Goal: Task Accomplishment & Management: Complete application form

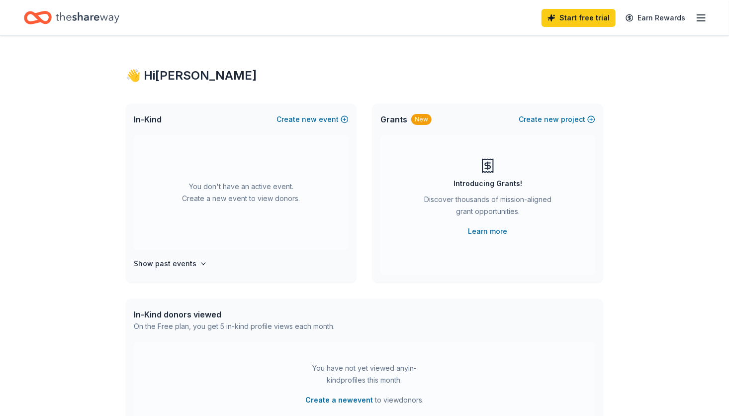
click at [104, 18] on icon "Home" at bounding box center [88, 17] width 64 height 20
click at [703, 19] on icon "button" at bounding box center [702, 18] width 12 height 12
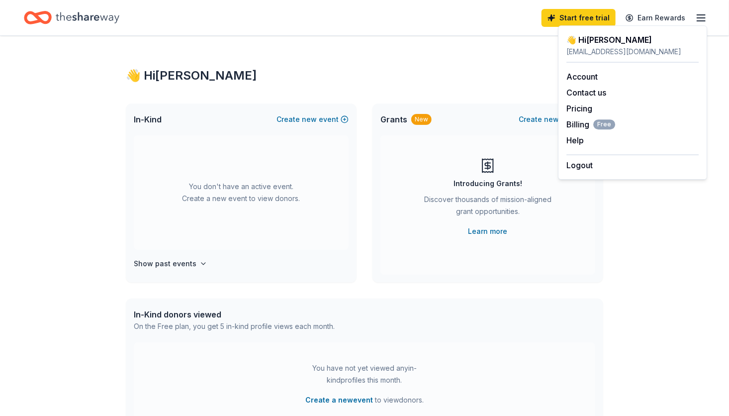
click at [703, 19] on icon "button" at bounding box center [702, 18] width 12 height 12
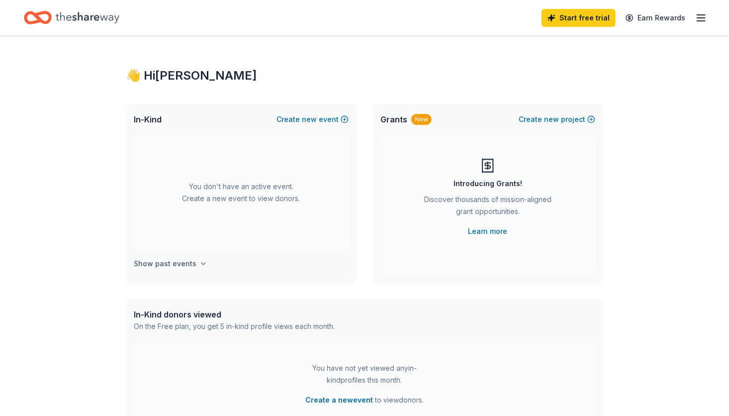
click at [185, 266] on h4 "Show past events" at bounding box center [165, 264] width 63 height 12
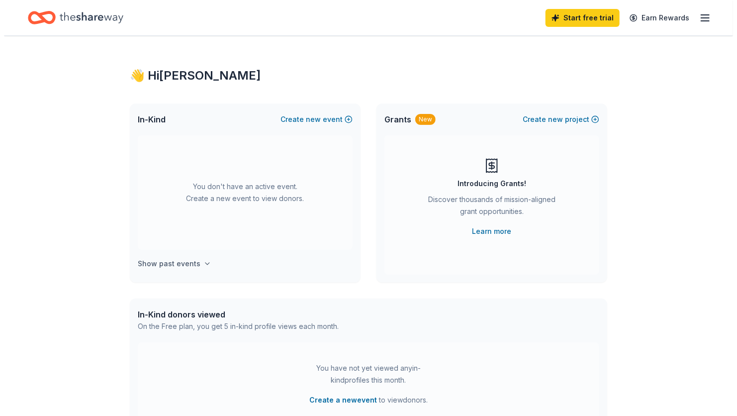
scroll to position [36, 0]
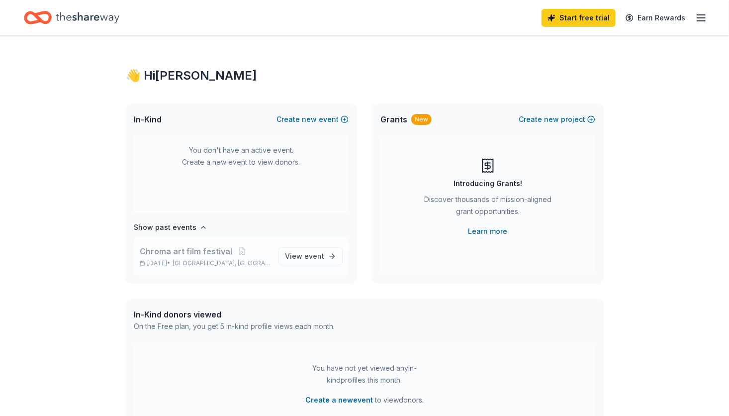
click at [188, 249] on span "Chroma art film festival" at bounding box center [186, 251] width 93 height 12
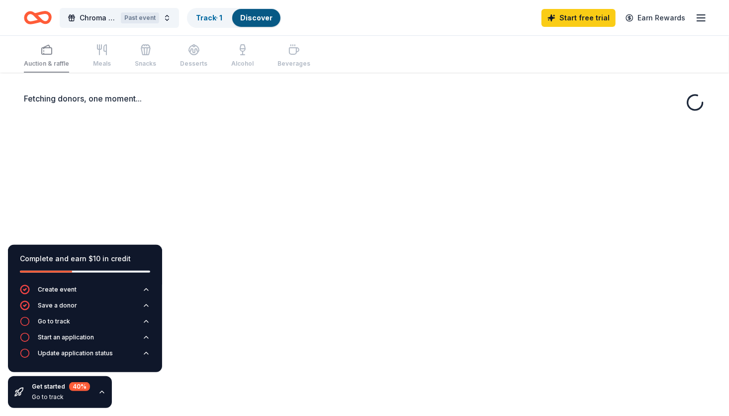
click at [141, 105] on div "Fetching donors, one moment..." at bounding box center [365, 105] width 682 height 24
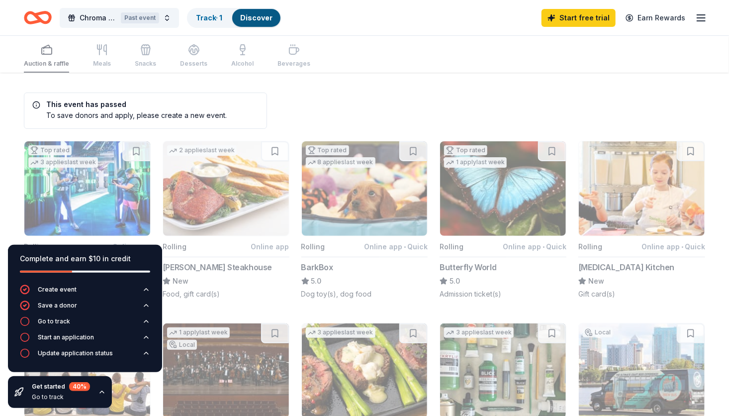
click at [101, 45] on div "Auction & raffle Meals Snacks Desserts Alcohol Beverages" at bounding box center [167, 56] width 287 height 33
click at [162, 54] on div "Auction & raffle Meals Snacks Desserts Alcohol Beverages" at bounding box center [167, 56] width 287 height 33
click at [354, 63] on div "Auction & raffle Meals Snacks Desserts Alcohol Beverages" at bounding box center [365, 54] width 682 height 37
click at [115, 17] on span "Chroma art film festival" at bounding box center [98, 18] width 37 height 12
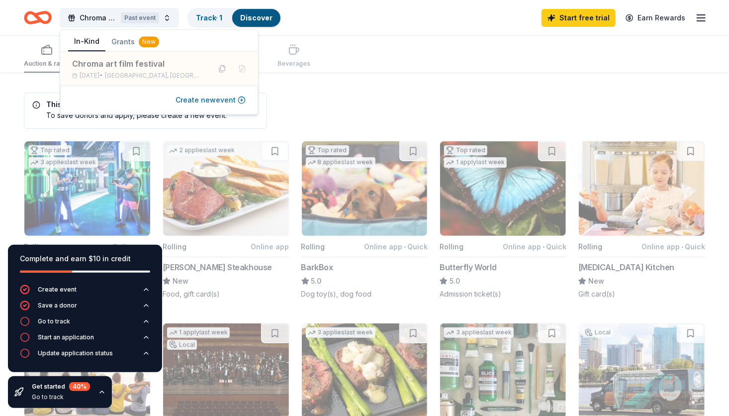
click at [211, 101] on button "Create new event" at bounding box center [211, 100] width 70 height 12
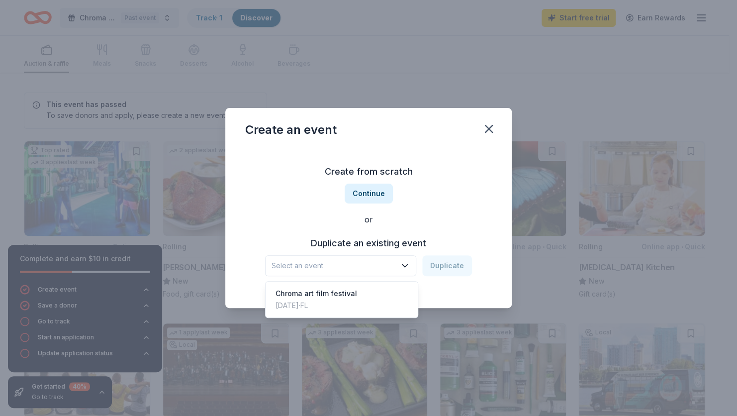
click at [393, 265] on span "Select an event" at bounding box center [334, 266] width 124 height 12
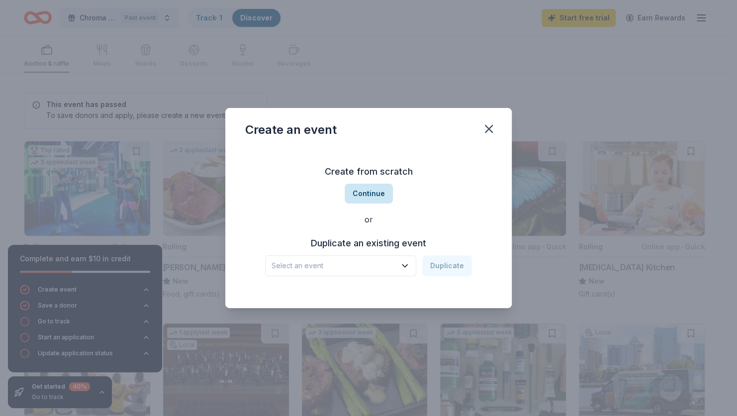
click at [385, 197] on button "Continue" at bounding box center [369, 194] width 48 height 20
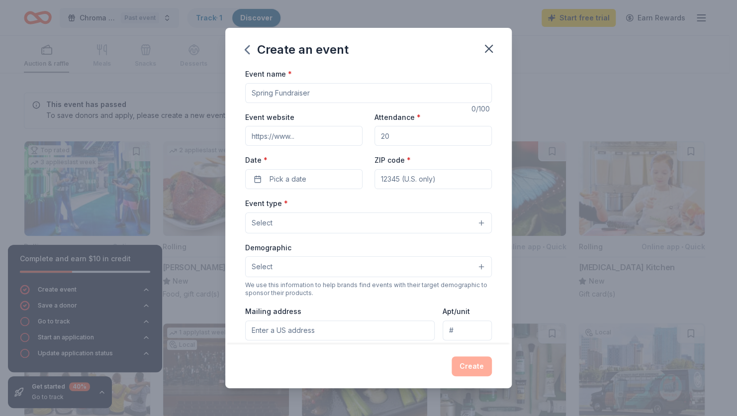
click at [313, 139] on input "Event website" at bounding box center [303, 136] width 117 height 20
type input "[URL][DOMAIN_NAME]"
click at [324, 85] on input "Event name *" at bounding box center [368, 93] width 247 height 20
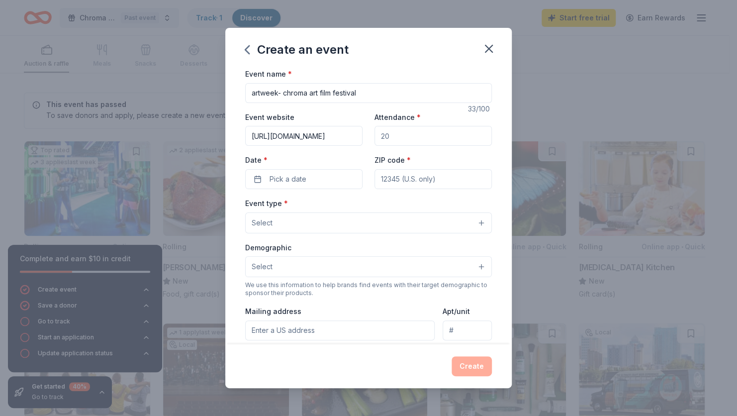
type input "artweek- chroma art film festival"
click at [388, 219] on button "Select" at bounding box center [368, 222] width 247 height 21
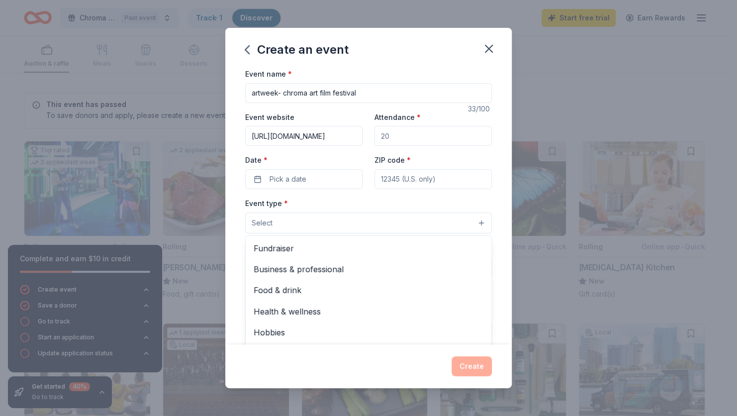
scroll to position [33, 0]
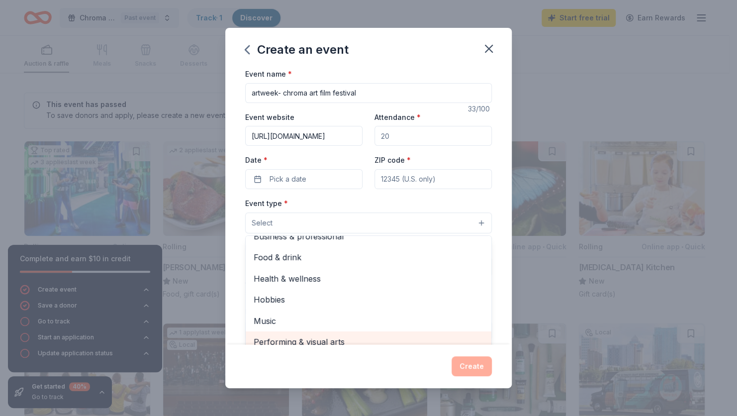
drag, startPoint x: 302, startPoint y: 338, endPoint x: 310, endPoint y: 337, distance: 8.6
click at [302, 338] on span "Performing & visual arts" at bounding box center [369, 341] width 230 height 13
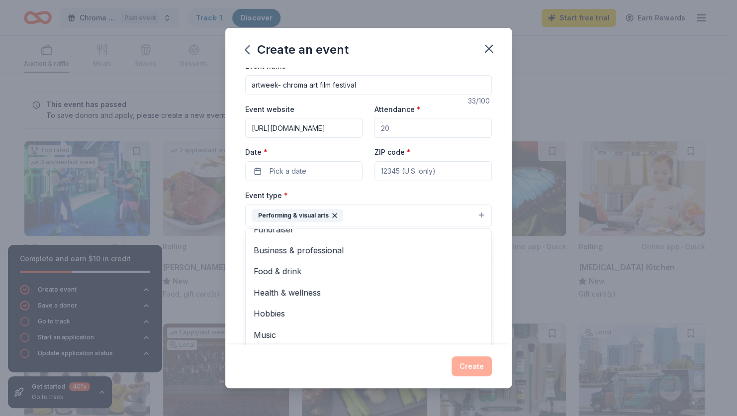
scroll to position [0, 0]
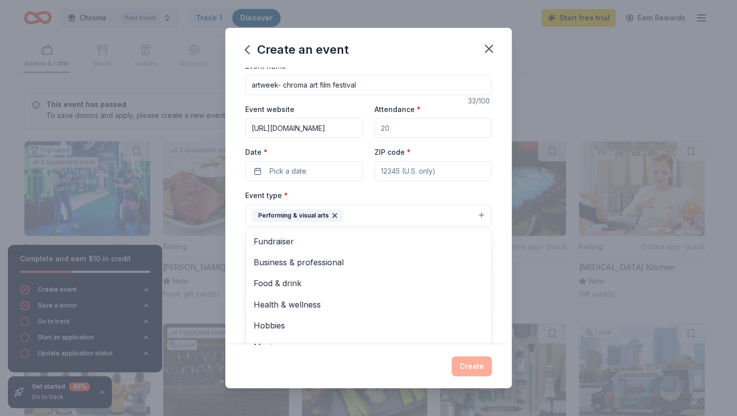
click at [498, 201] on div "Event name * artweek- chroma art film festival 33 /100 Event website [URL][DOMA…" at bounding box center [368, 206] width 287 height 277
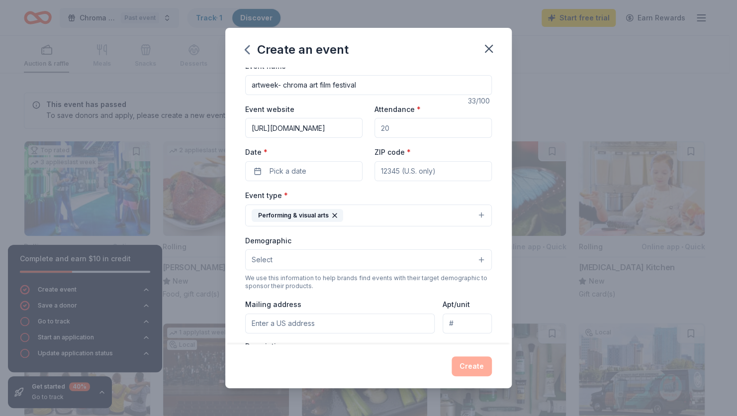
click at [328, 153] on div "Date * Pick a date" at bounding box center [303, 163] width 117 height 35
click at [322, 172] on button "Pick a date" at bounding box center [303, 171] width 117 height 20
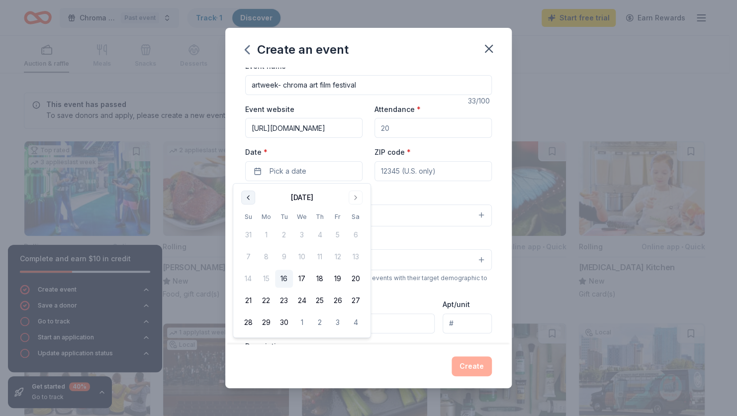
click at [244, 193] on button "Go to previous month" at bounding box center [248, 198] width 14 height 14
click at [352, 192] on button "Go to next month" at bounding box center [356, 198] width 14 height 14
click at [355, 193] on button "Go to next month" at bounding box center [356, 198] width 14 height 14
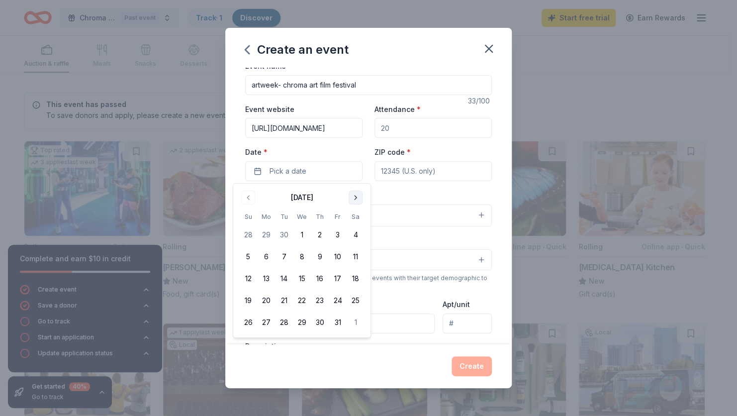
click at [355, 193] on button "Go to next month" at bounding box center [356, 198] width 14 height 14
click at [247, 202] on button "Go to previous month" at bounding box center [248, 198] width 14 height 14
click at [301, 320] on button "26" at bounding box center [302, 322] width 18 height 18
click at [358, 196] on button "Go to next month" at bounding box center [356, 198] width 14 height 14
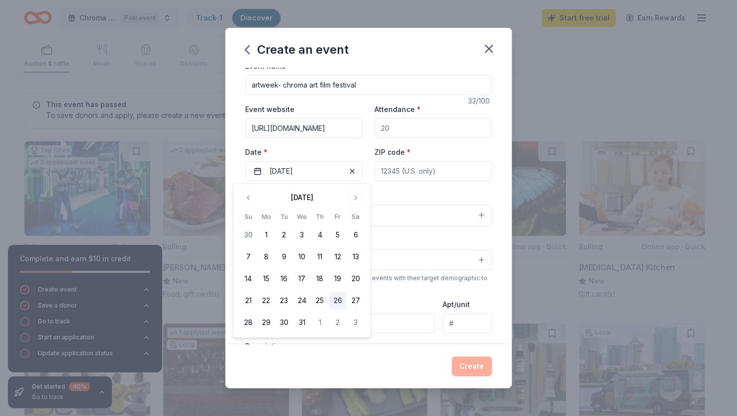
click at [339, 297] on button "26" at bounding box center [338, 301] width 18 height 18
click at [339, 301] on button "26" at bounding box center [338, 301] width 18 height 18
click at [333, 301] on button "26" at bounding box center [338, 301] width 18 height 18
click at [408, 238] on div "Demographic Select" at bounding box center [368, 252] width 247 height 36
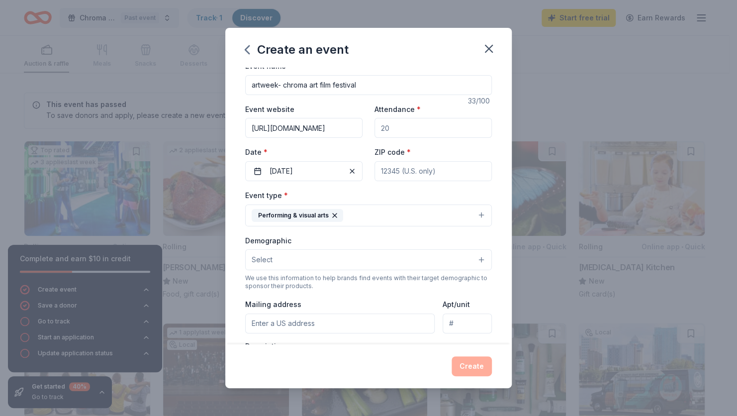
click at [426, 171] on input "ZIP code *" at bounding box center [433, 171] width 117 height 20
click at [498, 146] on div "Event name * artweek- chroma art film festival 33 /100 Event website [URL][DOMA…" at bounding box center [368, 206] width 287 height 277
click at [430, 170] on input "ZIP code *" at bounding box center [433, 171] width 117 height 20
type input "33127"
click at [457, 142] on div "Event website [URL][DOMAIN_NAME] Attendance * Date * [DATE] ZIP code * 33127" at bounding box center [368, 142] width 247 height 78
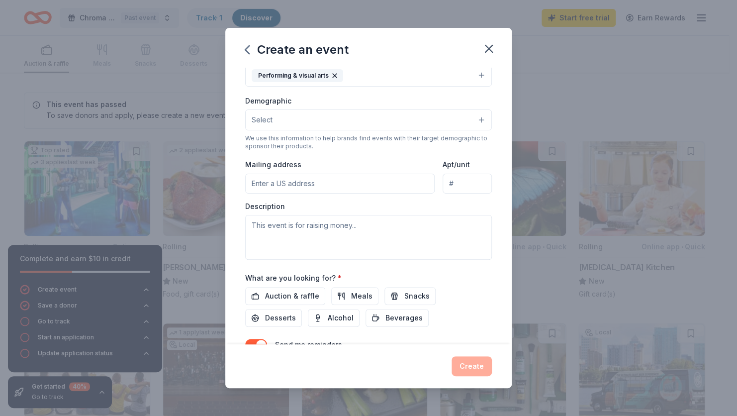
scroll to position [147, 0]
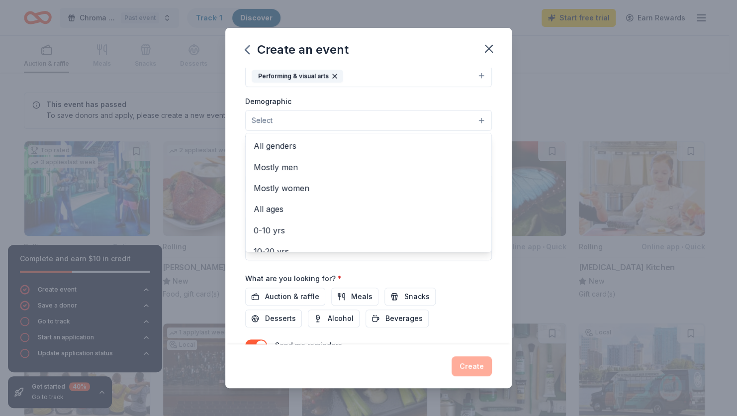
click at [360, 116] on button "Select" at bounding box center [368, 120] width 247 height 21
click at [354, 145] on span "All genders" at bounding box center [369, 145] width 230 height 13
click at [498, 107] on div "Event name * artweek- chroma art film festival 33 /100 Event website [URL][DOMA…" at bounding box center [368, 206] width 287 height 277
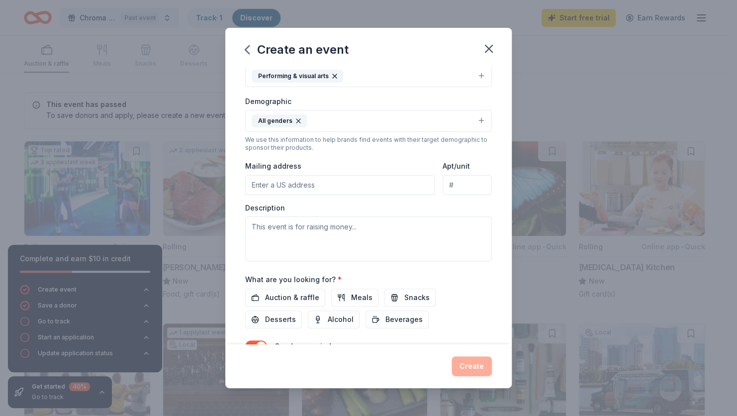
click at [357, 182] on input "Mailing address" at bounding box center [340, 185] width 190 height 20
type input "[STREET_ADDRESS]"
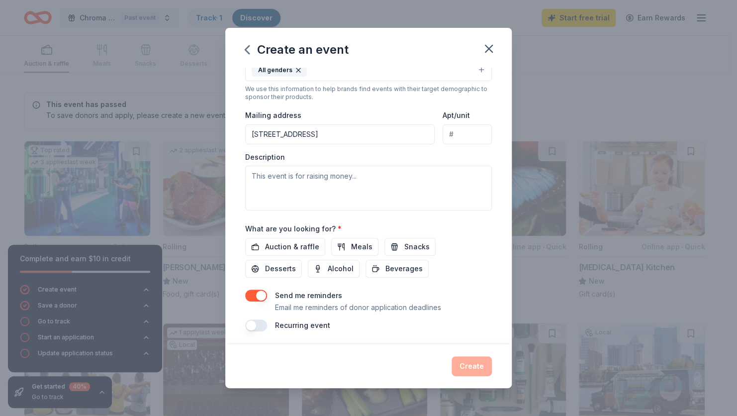
scroll to position [197, 0]
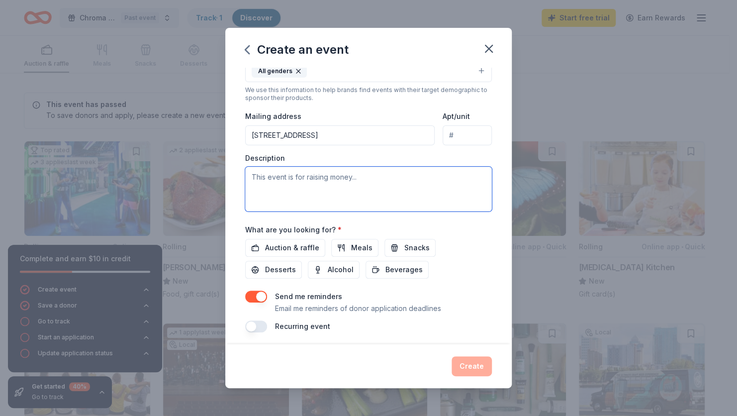
click at [341, 181] on textarea at bounding box center [368, 189] width 247 height 45
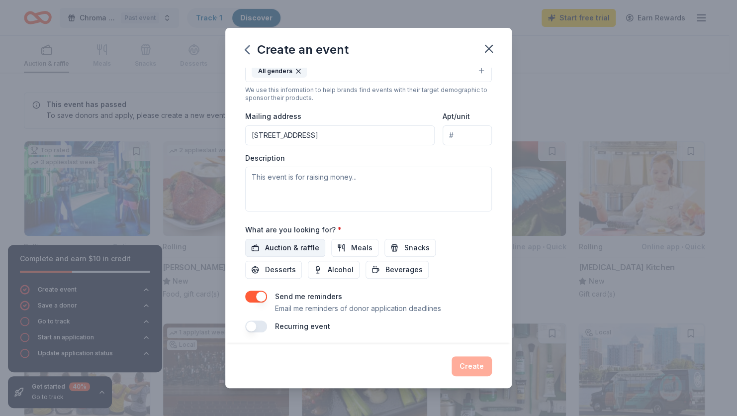
click at [291, 254] on button "Auction & raffle" at bounding box center [285, 248] width 80 height 18
click at [342, 255] on button "Meals" at bounding box center [354, 248] width 47 height 18
click at [410, 245] on span "Snacks" at bounding box center [416, 248] width 25 height 12
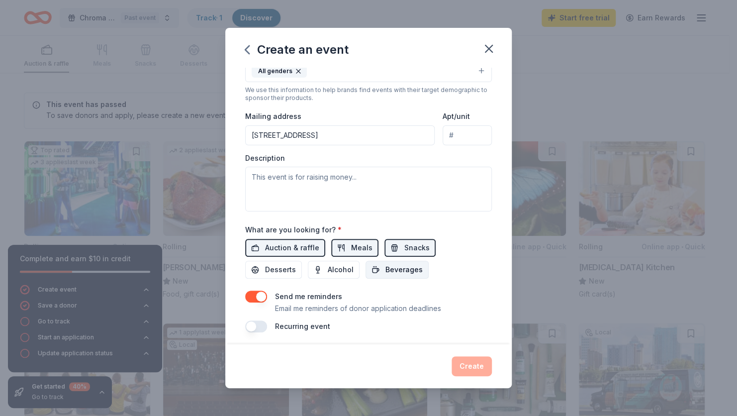
click at [406, 264] on span "Beverages" at bounding box center [404, 270] width 37 height 12
drag, startPoint x: 339, startPoint y: 268, endPoint x: 285, endPoint y: 262, distance: 54.0
click at [324, 265] on button "Alcohol" at bounding box center [334, 270] width 52 height 18
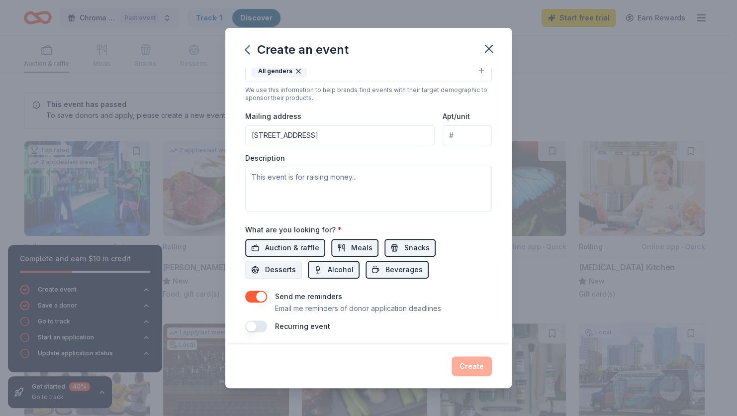
click at [296, 265] on button "Desserts" at bounding box center [273, 270] width 57 height 18
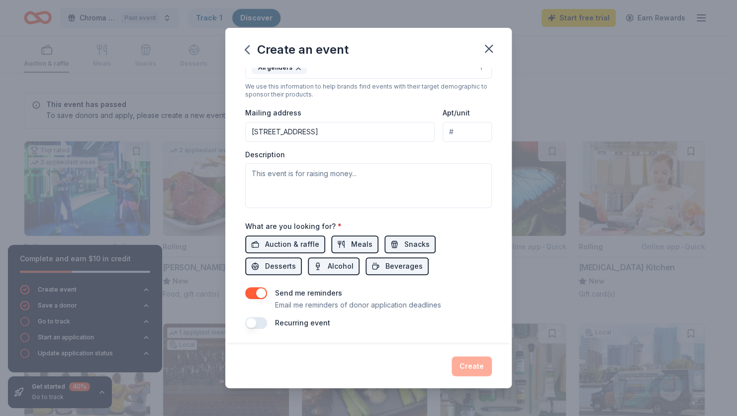
drag, startPoint x: 262, startPoint y: 324, endPoint x: 340, endPoint y: 352, distance: 83.2
click at [262, 324] on button "button" at bounding box center [256, 323] width 22 height 12
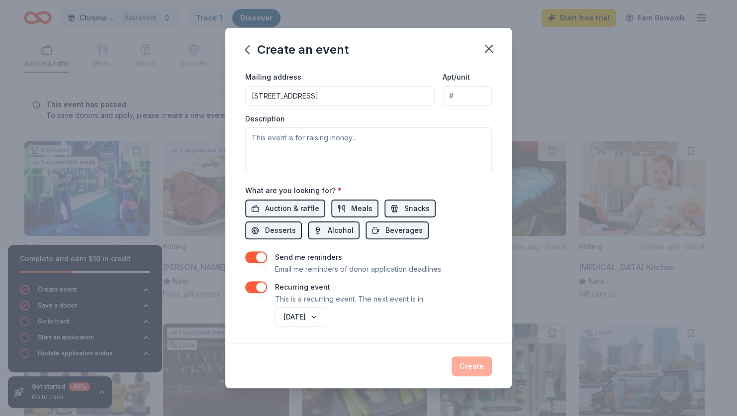
drag, startPoint x: 258, startPoint y: 291, endPoint x: 332, endPoint y: 320, distance: 79.9
click at [258, 290] on button "button" at bounding box center [256, 287] width 22 height 12
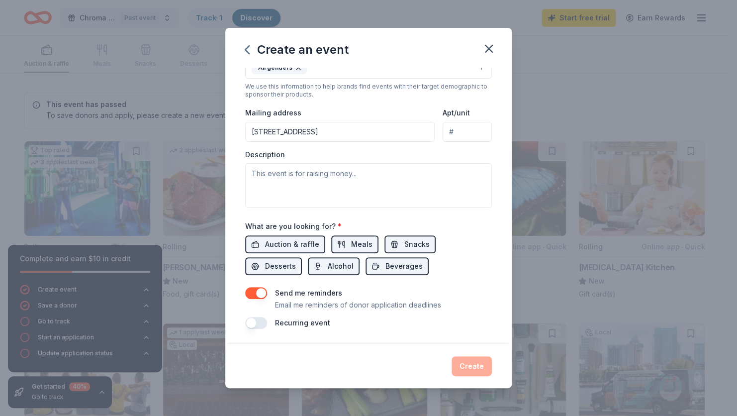
scroll to position [200, 0]
drag, startPoint x: 410, startPoint y: 181, endPoint x: 406, endPoint y: 177, distance: 5.3
click at [409, 180] on textarea at bounding box center [368, 186] width 247 height 45
type textarea "art film festival art week"
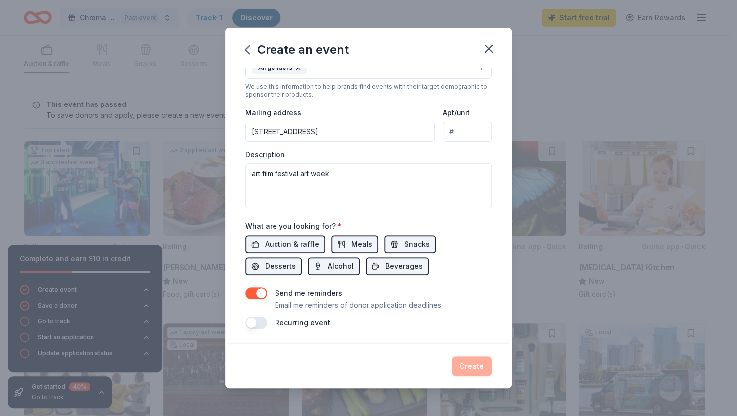
click at [472, 362] on div "Create" at bounding box center [368, 366] width 247 height 20
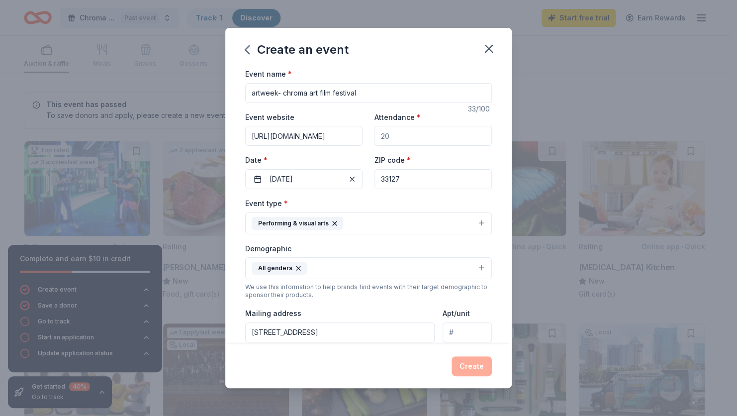
click at [385, 96] on input "artweek- chroma art film festival" at bounding box center [368, 93] width 247 height 20
click at [472, 370] on div "Create" at bounding box center [368, 366] width 247 height 20
click at [468, 366] on div "Create" at bounding box center [368, 366] width 247 height 20
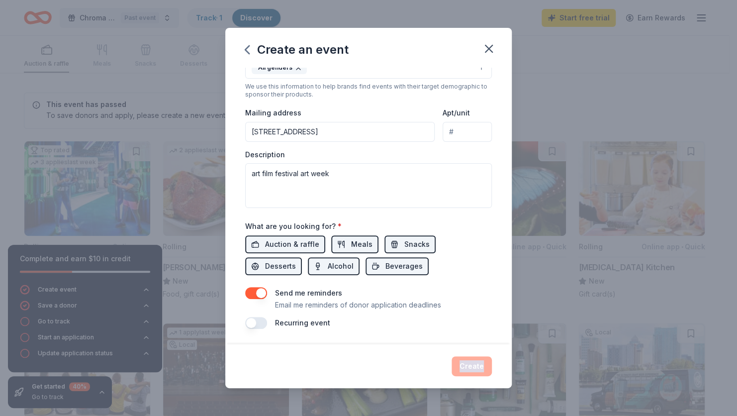
drag, startPoint x: 483, startPoint y: 45, endPoint x: 418, endPoint y: 56, distance: 65.5
click at [483, 45] on icon "button" at bounding box center [489, 49] width 14 height 14
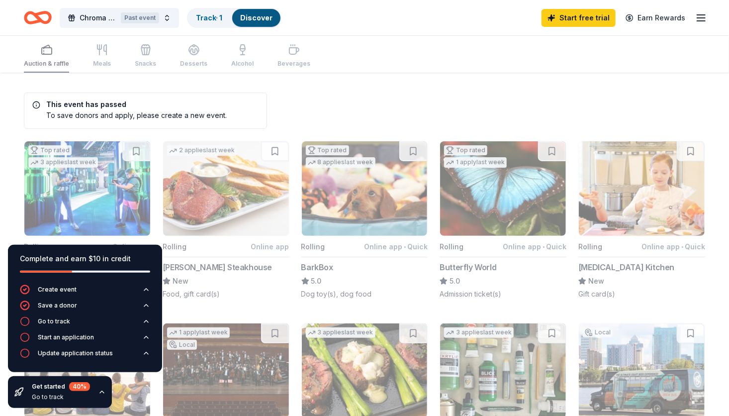
click at [46, 15] on icon "Home" at bounding box center [38, 17] width 28 height 23
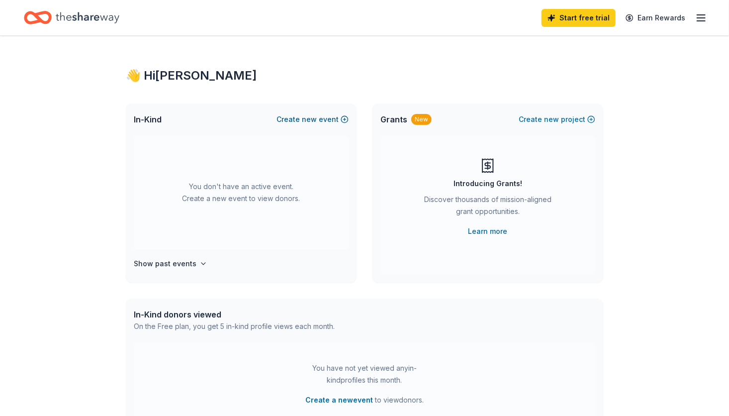
click at [302, 119] on button "Create new event" at bounding box center [313, 119] width 72 height 12
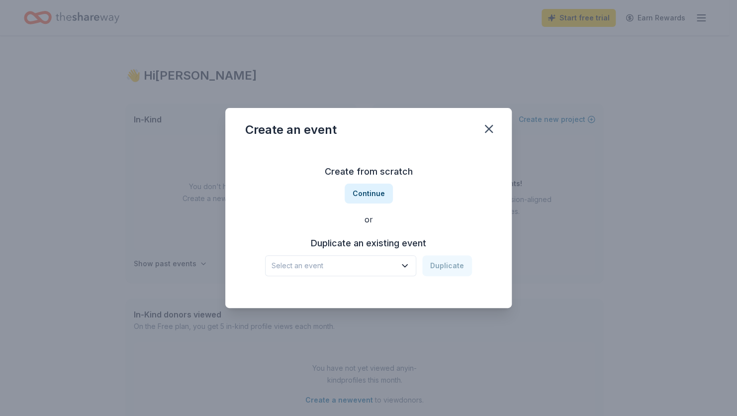
click at [371, 265] on span "Select an event" at bounding box center [334, 266] width 124 height 12
click at [380, 259] on button "Select an event" at bounding box center [340, 265] width 151 height 21
click at [380, 195] on button "Continue" at bounding box center [369, 194] width 48 height 20
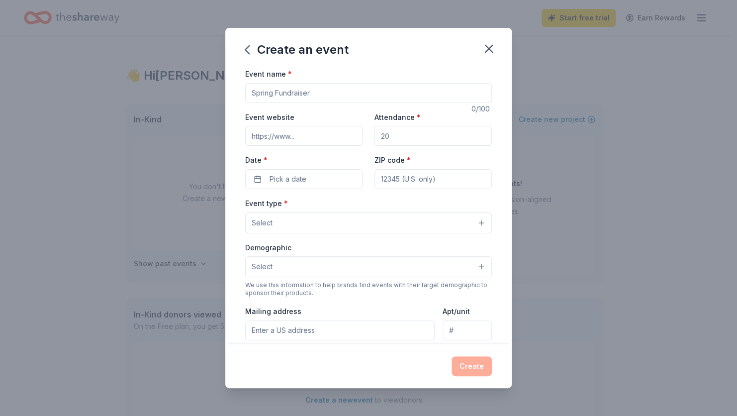
click at [298, 92] on input "Event name *" at bounding box center [368, 93] width 247 height 20
type input "art week chroma art film festiva;"
click at [305, 133] on input "Event website" at bounding box center [303, 136] width 117 height 20
type input "[URL][DOMAIN_NAME]"
click at [391, 133] on input "Attendance *" at bounding box center [433, 136] width 117 height 20
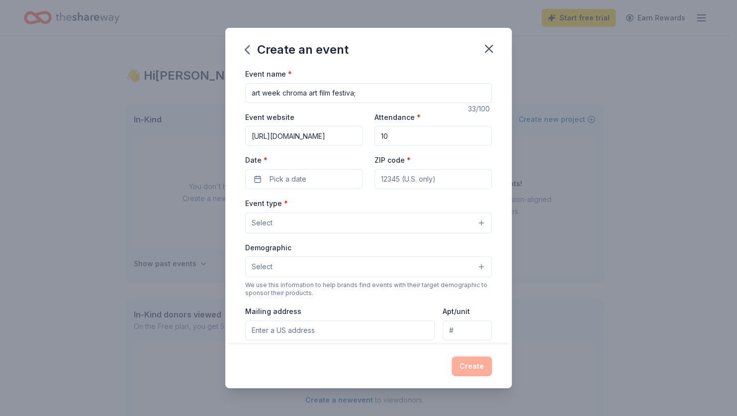
type input "1"
type input "1500"
click at [371, 213] on button "Select" at bounding box center [368, 222] width 247 height 21
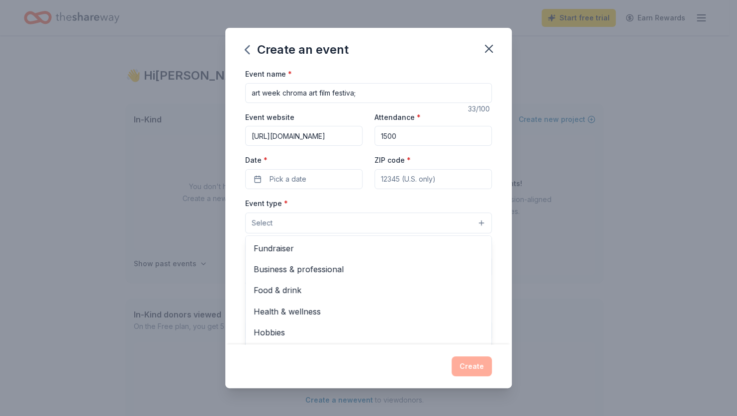
click at [338, 203] on div "Event type * Select Fundraiser Business & professional Food & drink Health & we…" at bounding box center [368, 215] width 247 height 36
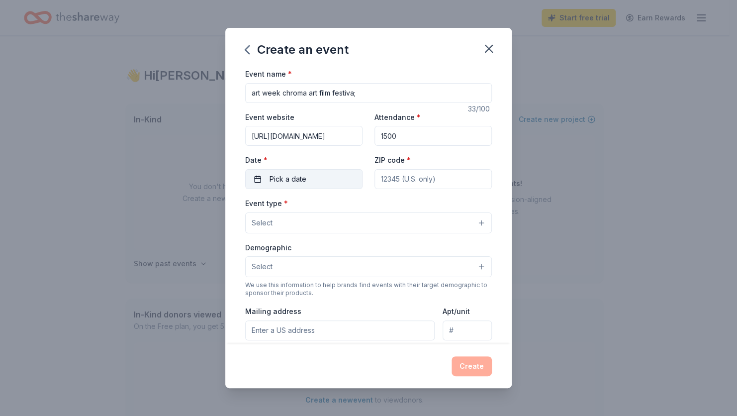
click at [305, 177] on span "Pick a date" at bounding box center [288, 179] width 37 height 12
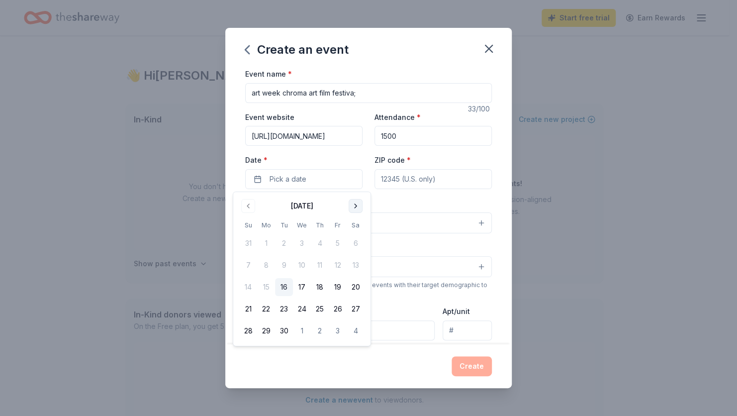
click at [355, 202] on button "Go to next month" at bounding box center [356, 206] width 14 height 14
click at [303, 330] on button "29" at bounding box center [302, 331] width 18 height 18
click at [401, 223] on button "Select" at bounding box center [368, 222] width 247 height 21
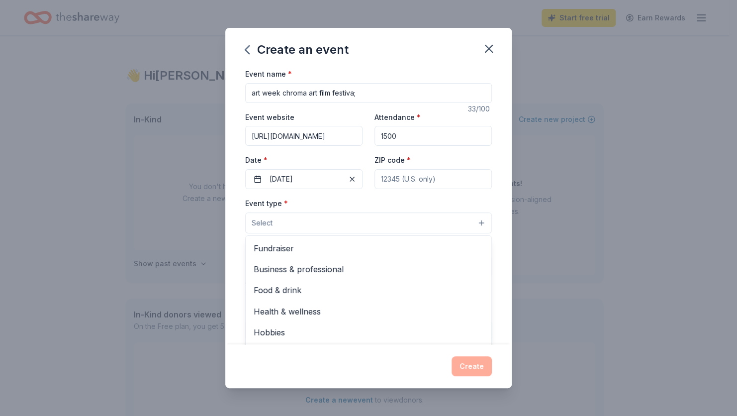
drag, startPoint x: 476, startPoint y: 258, endPoint x: 481, endPoint y: 300, distance: 42.6
click at [488, 347] on div "Create an event Event name * art week chroma art film festiva; 33 /100 Event we…" at bounding box center [368, 208] width 287 height 360
click at [314, 175] on div "Event name * art week chroma art film festiva; 33 /100 Event website [URL][DOMA…" at bounding box center [368, 298] width 247 height 460
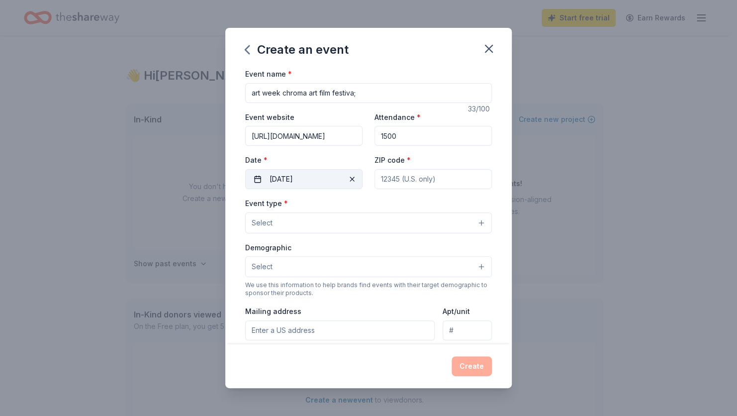
click at [346, 178] on span "button" at bounding box center [352, 179] width 12 height 12
click at [307, 181] on button "Pick a date" at bounding box center [303, 179] width 117 height 20
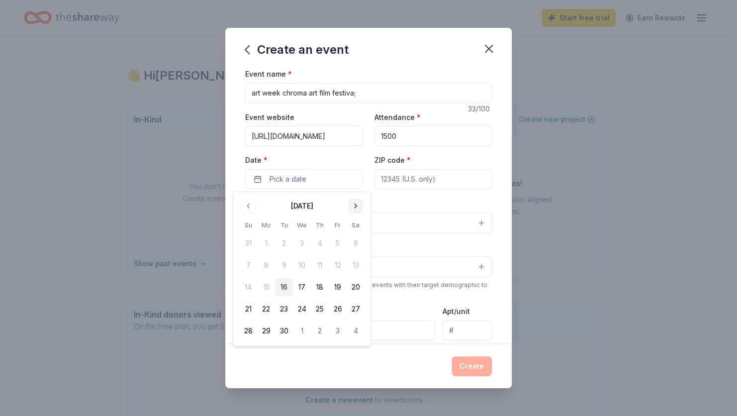
click at [355, 204] on button "Go to next month" at bounding box center [356, 206] width 14 height 14
drag, startPoint x: 246, startPoint y: 206, endPoint x: 283, endPoint y: 275, distance: 78.1
click at [247, 207] on button "Go to previous month" at bounding box center [248, 206] width 14 height 14
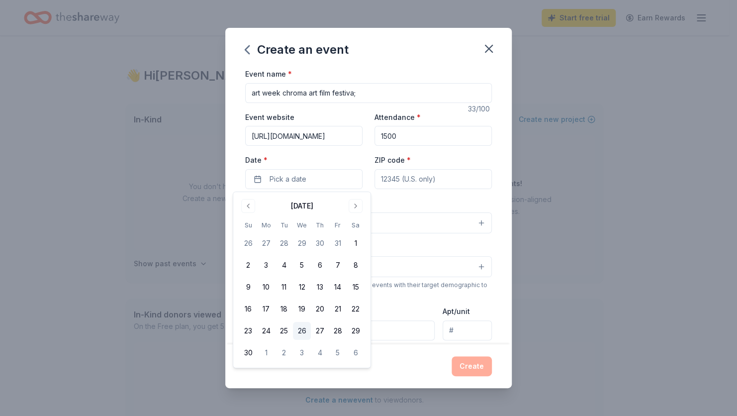
click at [303, 332] on button "26" at bounding box center [302, 331] width 18 height 18
click at [402, 208] on div "Event type * Select" at bounding box center [368, 215] width 247 height 36
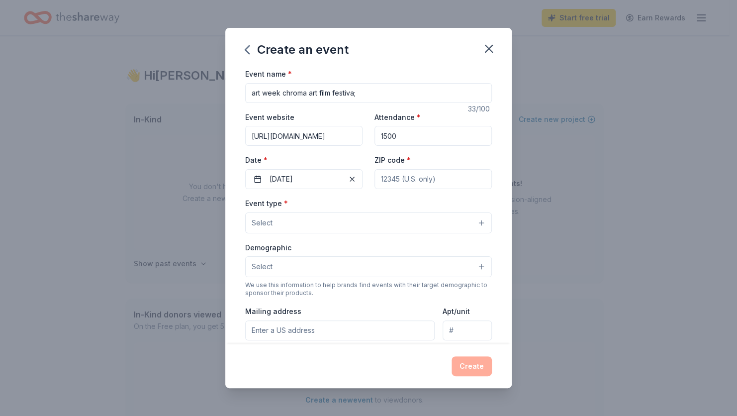
click at [399, 180] on input "ZIP code *" at bounding box center [433, 179] width 117 height 20
type input "33127"
type input "[STREET_ADDRESS]"
click at [384, 221] on button "Select" at bounding box center [368, 222] width 247 height 21
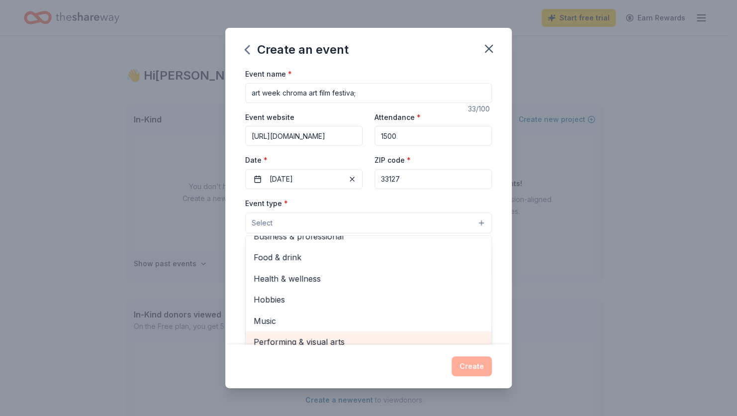
scroll to position [8, 0]
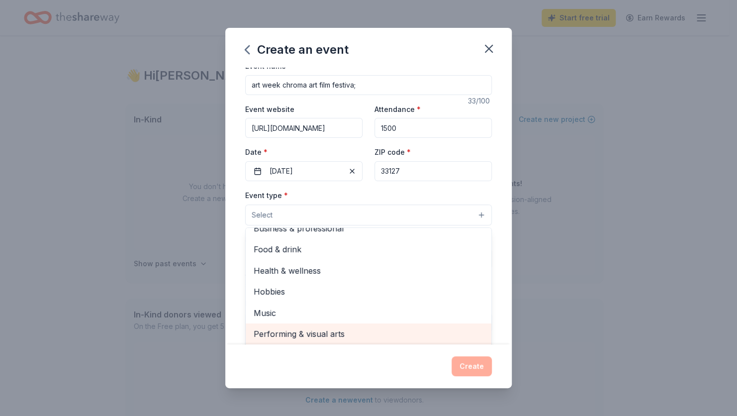
click at [381, 340] on div "Performing & visual arts" at bounding box center [369, 333] width 246 height 21
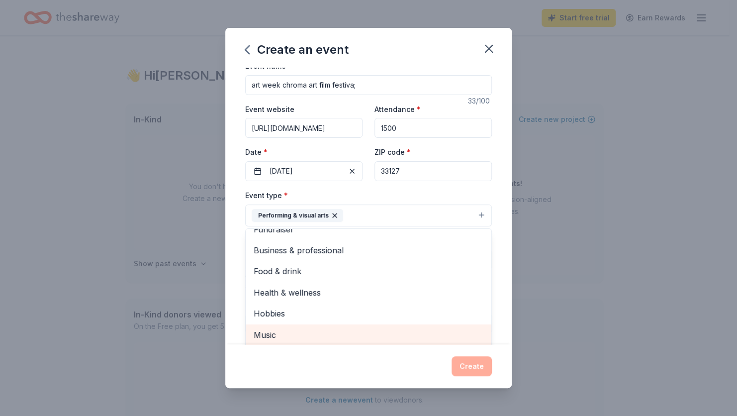
scroll to position [12, 0]
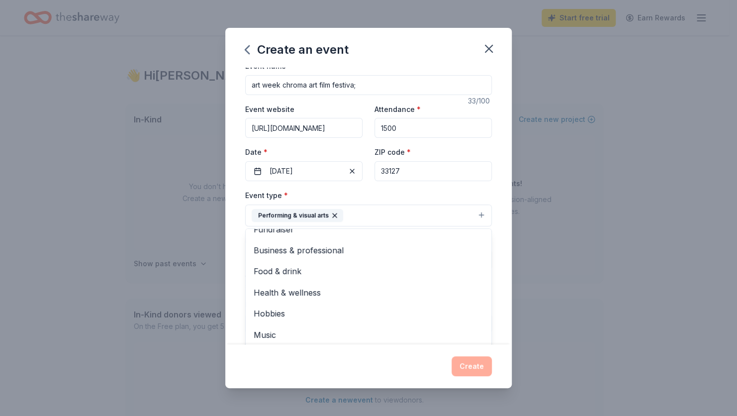
click at [482, 190] on div "Event type * Performing & visual arts Fundraiser Business & professional Food &…" at bounding box center [368, 207] width 247 height 37
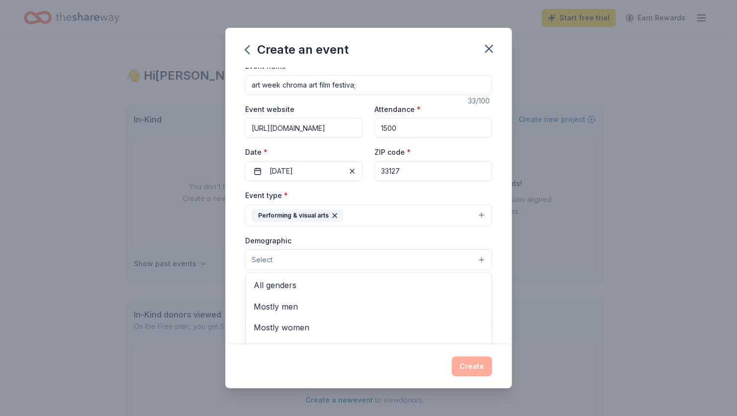
click at [349, 264] on button "Select" at bounding box center [368, 259] width 247 height 21
click at [342, 284] on span "All genders" at bounding box center [369, 285] width 230 height 13
click at [500, 245] on div "Event name * art week chroma art film festiva; 33 /100 Event website [URL][DOMA…" at bounding box center [368, 206] width 287 height 277
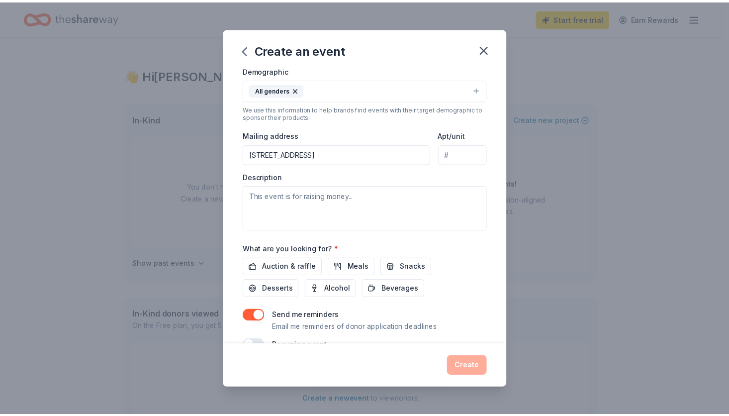
scroll to position [200, 0]
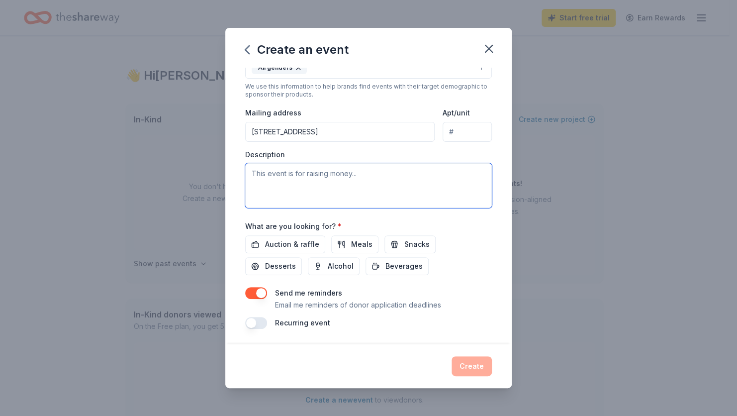
click at [300, 179] on textarea at bounding box center [368, 185] width 247 height 45
click at [279, 248] on span "Auction & raffle" at bounding box center [292, 244] width 54 height 12
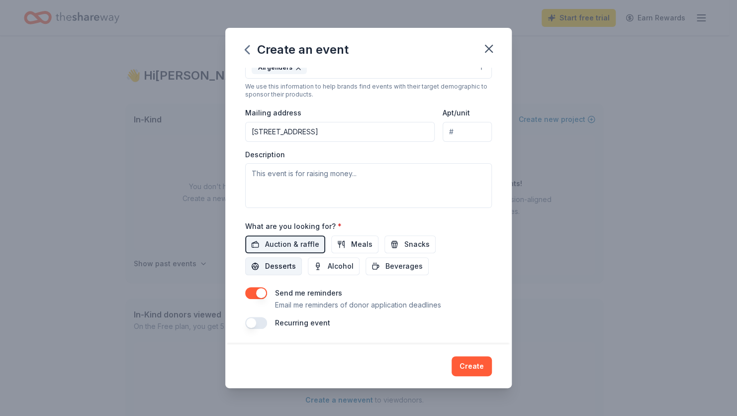
click at [277, 258] on button "Desserts" at bounding box center [273, 266] width 57 height 18
click at [343, 247] on button "Meals" at bounding box center [354, 244] width 47 height 18
drag, startPoint x: 336, startPoint y: 263, endPoint x: 363, endPoint y: 258, distance: 27.8
click at [337, 264] on span "Alcohol" at bounding box center [341, 266] width 26 height 12
click at [410, 247] on span "Snacks" at bounding box center [416, 244] width 25 height 12
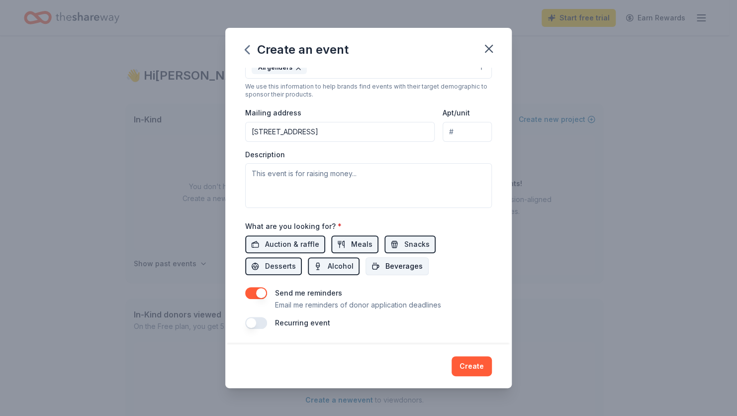
click at [400, 270] on span "Beverages" at bounding box center [404, 266] width 37 height 12
click at [466, 360] on button "Create" at bounding box center [472, 366] width 40 height 20
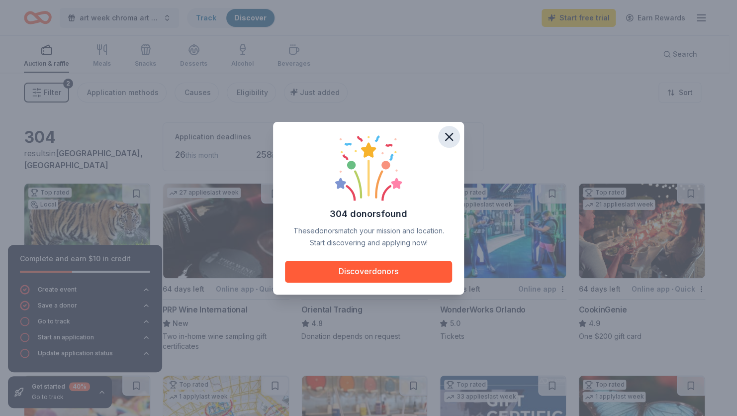
click at [448, 133] on icon "button" at bounding box center [449, 137] width 14 height 14
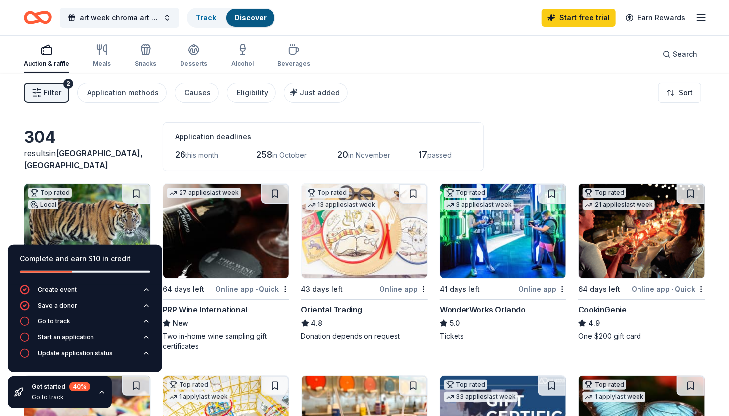
drag, startPoint x: 605, startPoint y: 74, endPoint x: 621, endPoint y: 84, distance: 19.5
click at [604, 74] on div "Filter 2 Application methods Causes Eligibility Just added Sort" at bounding box center [364, 93] width 729 height 40
drag, startPoint x: 542, startPoint y: 124, endPoint x: 510, endPoint y: 119, distance: 32.2
click at [539, 123] on div "304 results in [GEOGRAPHIC_DATA], [GEOGRAPHIC_DATA] Application deadlines 26 th…" at bounding box center [365, 146] width 682 height 49
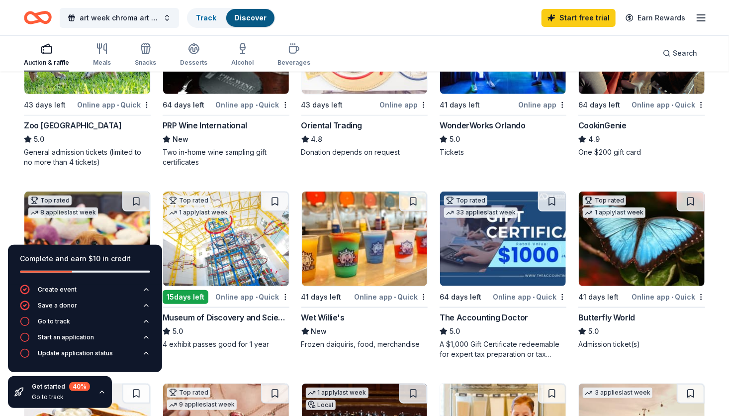
scroll to position [183, 0]
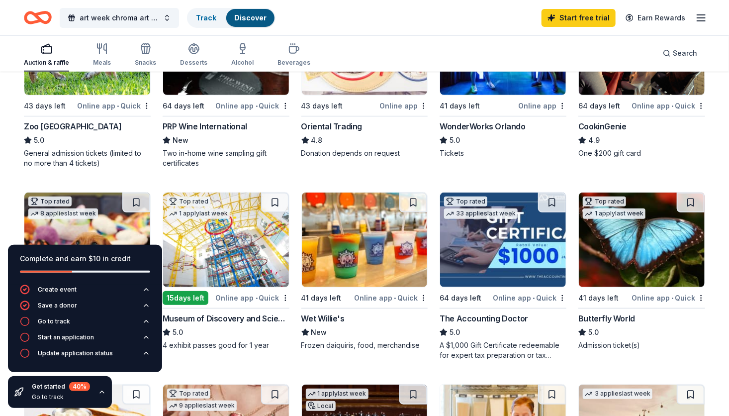
click at [462, 42] on div "Auction & raffle Meals Snacks Desserts Alcohol Beverages Search" at bounding box center [365, 53] width 682 height 37
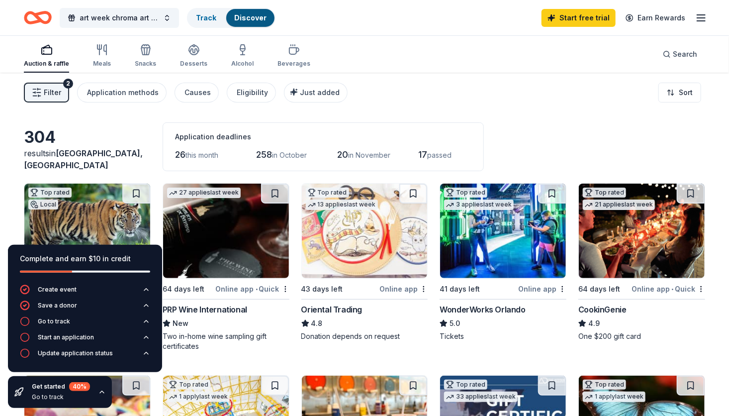
scroll to position [0, 0]
click at [317, 92] on span "Just added" at bounding box center [320, 92] width 40 height 8
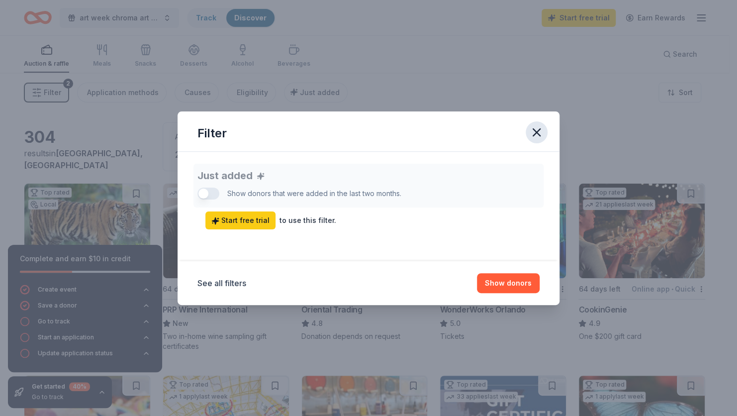
drag, startPoint x: 540, startPoint y: 134, endPoint x: 354, endPoint y: 82, distance: 192.8
click at [540, 134] on icon "button" at bounding box center [537, 132] width 14 height 14
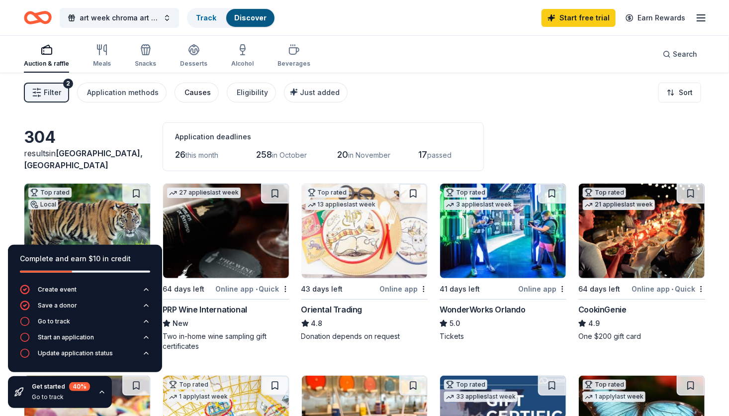
click at [201, 92] on div "Causes" at bounding box center [198, 93] width 26 height 12
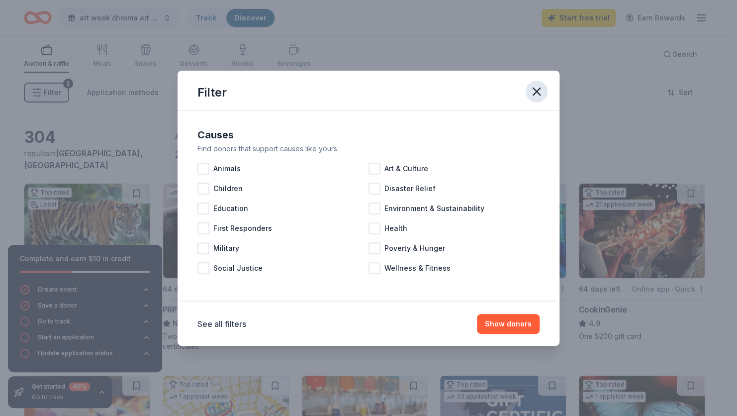
click at [537, 91] on icon "button" at bounding box center [536, 91] width 7 height 7
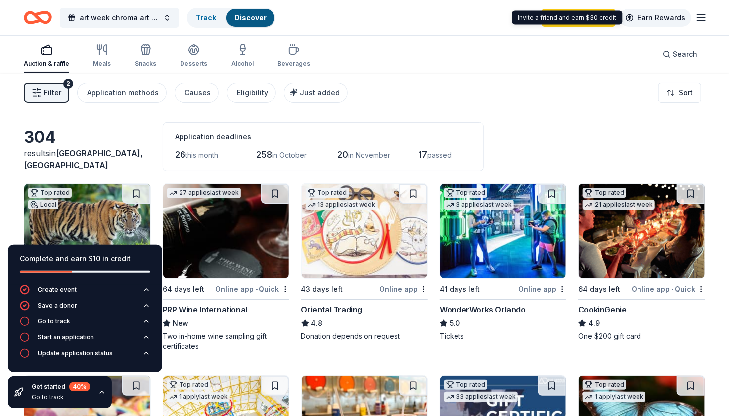
click at [675, 17] on link "Earn Rewards" at bounding box center [656, 18] width 72 height 18
click at [700, 18] on icon "button" at bounding box center [702, 18] width 12 height 12
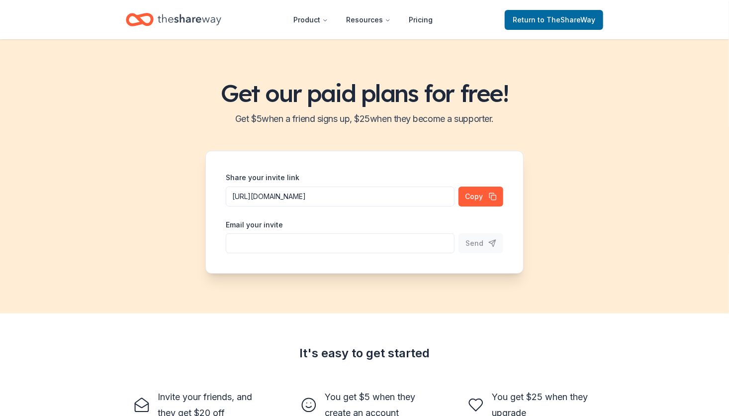
click at [704, 17] on header "Product Resources Pricing Return to TheShareWay" at bounding box center [364, 19] width 729 height 39
